Goal: Transaction & Acquisition: Purchase product/service

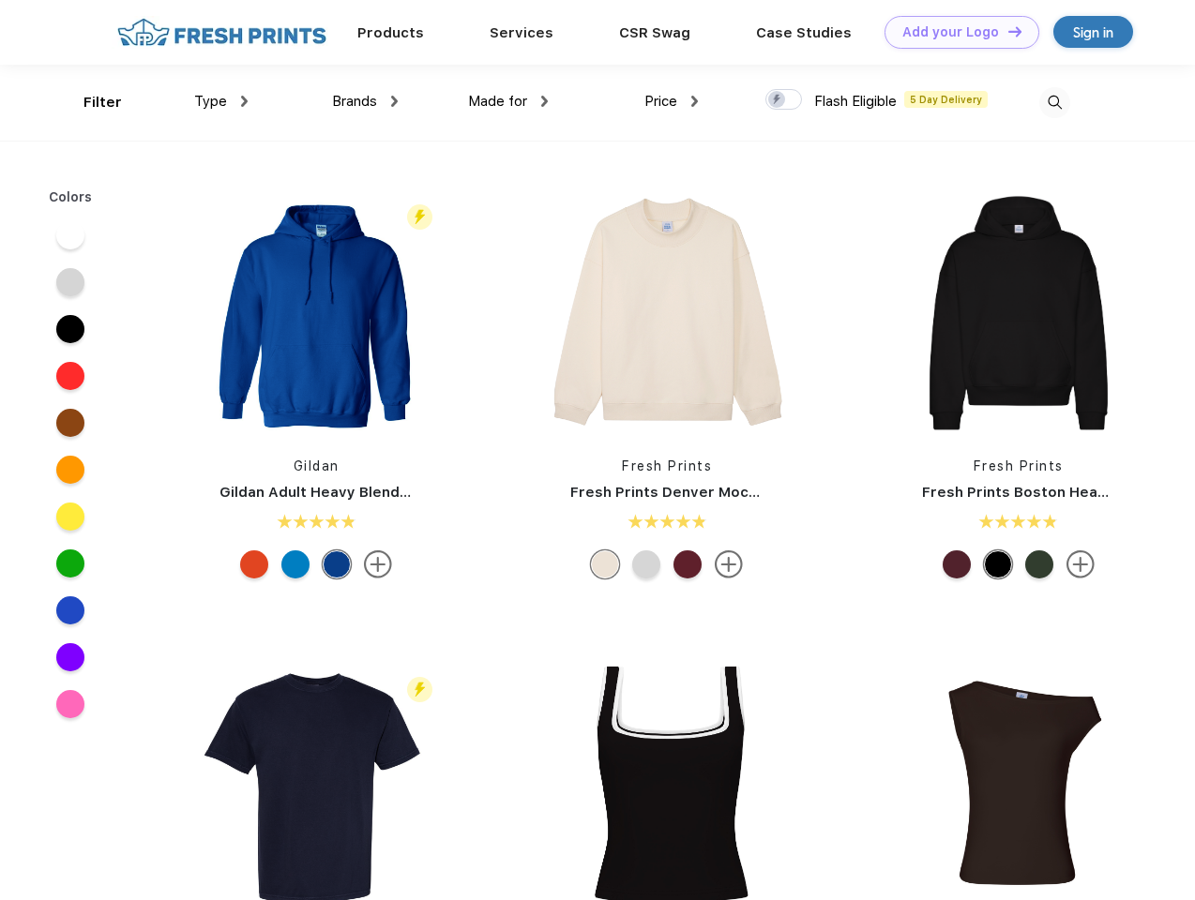
click at [955, 32] on link "Add your Logo Design Tool" at bounding box center [961, 32] width 155 height 33
click at [0, 0] on div "Design Tool" at bounding box center [0, 0] width 0 height 0
click at [1006, 31] on link "Add your Logo Design Tool" at bounding box center [961, 32] width 155 height 33
click at [90, 102] on div "Filter" at bounding box center [102, 103] width 38 height 22
click at [221, 101] on span "Type" at bounding box center [210, 101] width 33 height 17
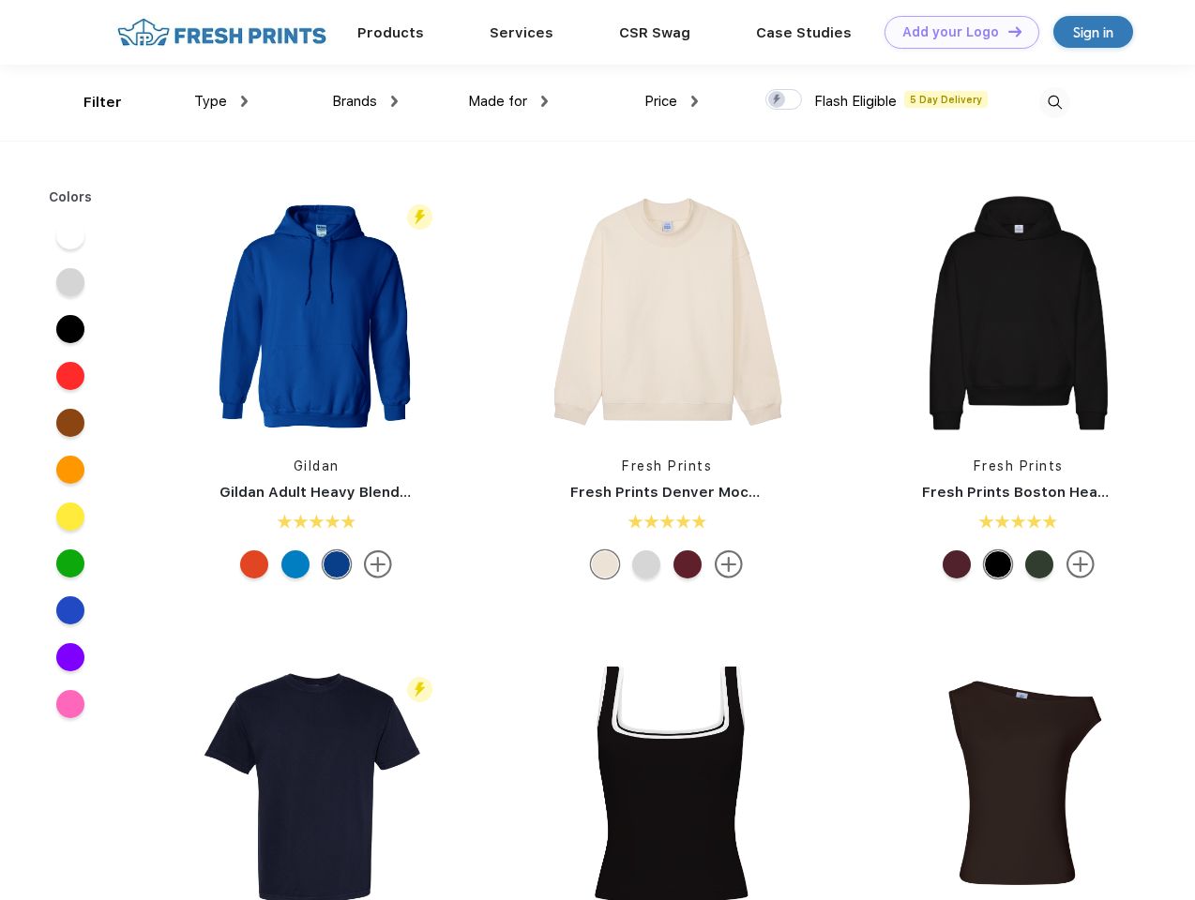
click at [365, 101] on span "Brands" at bounding box center [354, 101] width 45 height 17
click at [508, 101] on span "Made for" at bounding box center [497, 101] width 59 height 17
click at [672, 101] on span "Price" at bounding box center [660, 101] width 33 height 17
click at [784, 100] on div at bounding box center [783, 99] width 37 height 21
click at [778, 100] on input "checkbox" at bounding box center [771, 94] width 12 height 12
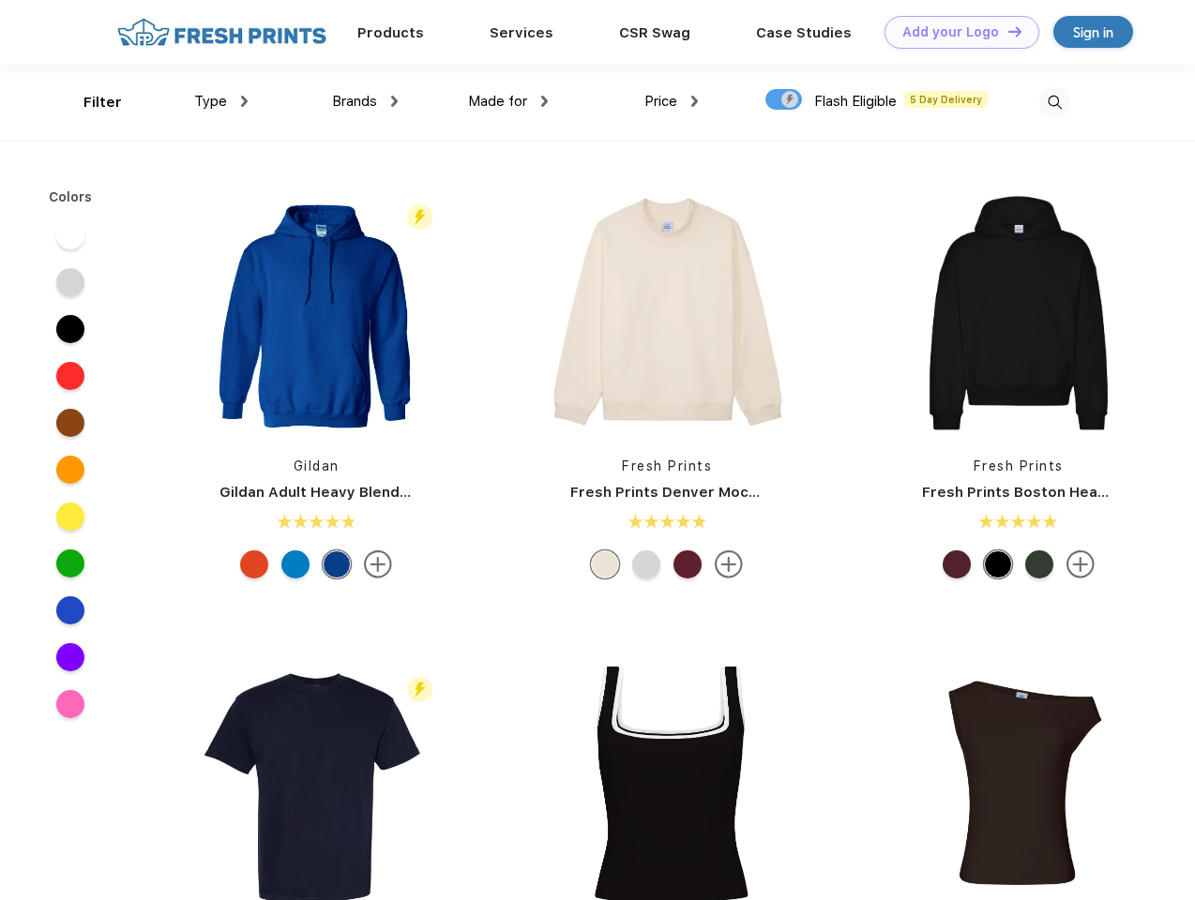
click at [1054, 102] on img at bounding box center [1054, 102] width 31 height 31
